Goal: Transaction & Acquisition: Purchase product/service

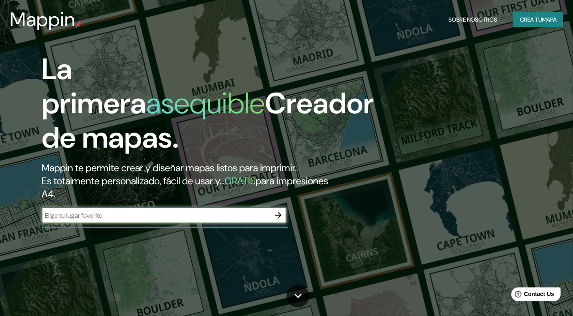
click at [278, 213] on icon "button" at bounding box center [278, 215] width 7 height 7
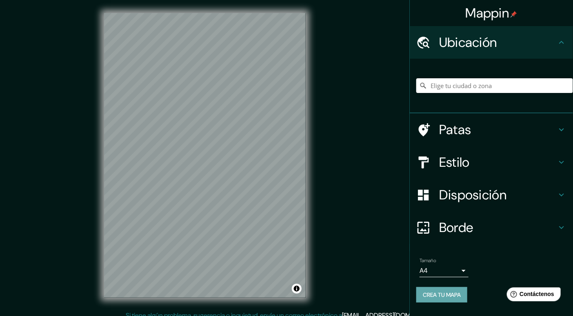
click at [450, 295] on font "Crea tu mapa" at bounding box center [442, 294] width 38 height 7
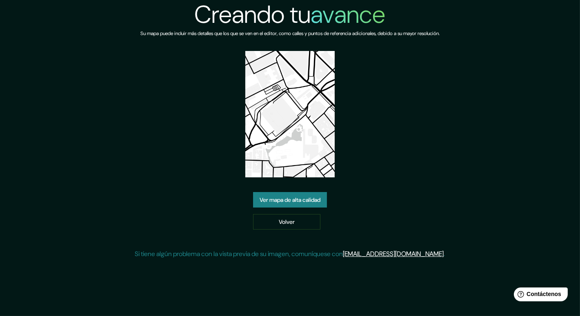
click at [299, 201] on font "Ver mapa de alta calidad" at bounding box center [289, 199] width 61 height 7
